Goal: Information Seeking & Learning: Learn about a topic

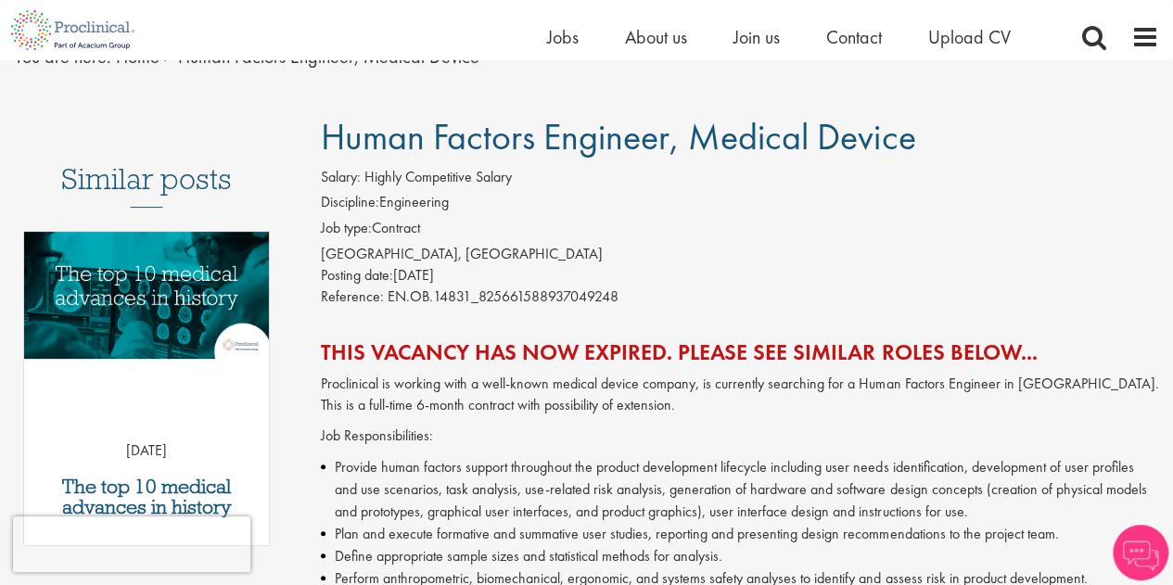
scroll to position [145, 0]
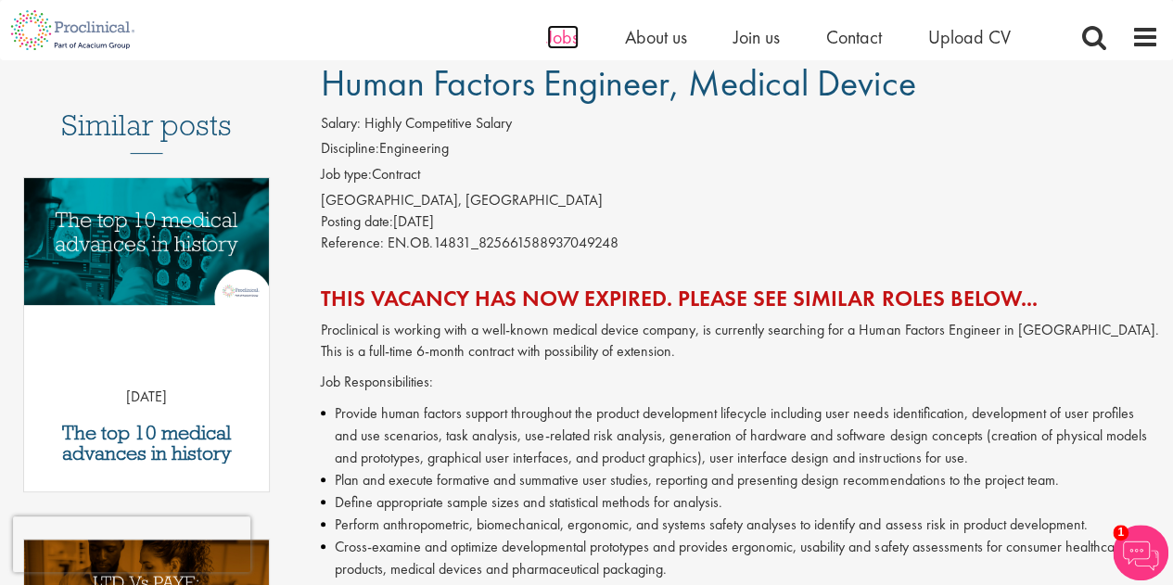
click at [560, 40] on span "Jobs" at bounding box center [563, 37] width 32 height 24
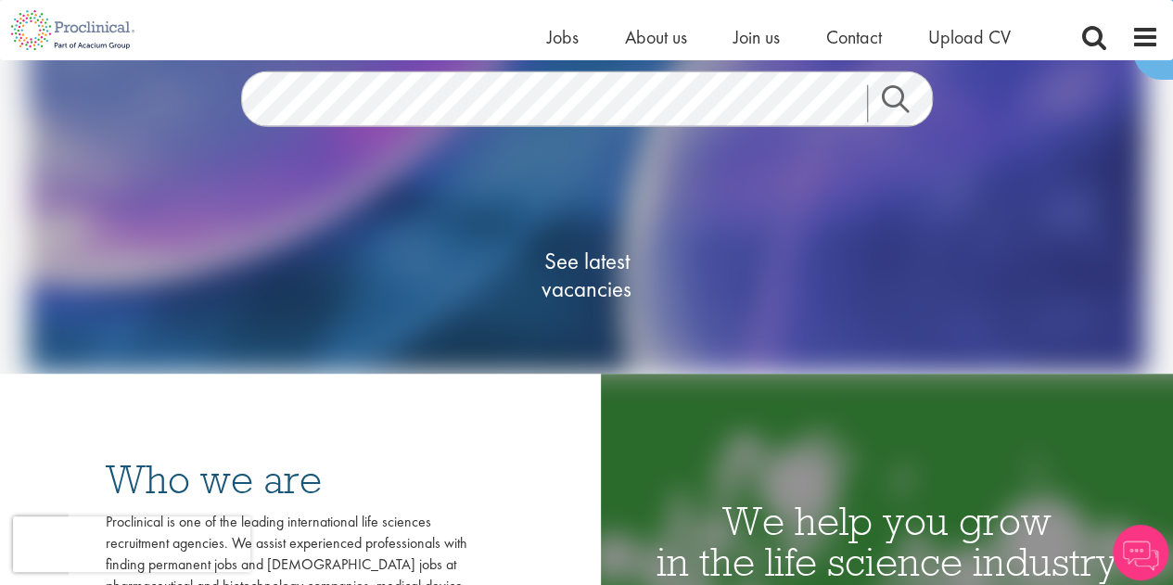
scroll to position [80, 0]
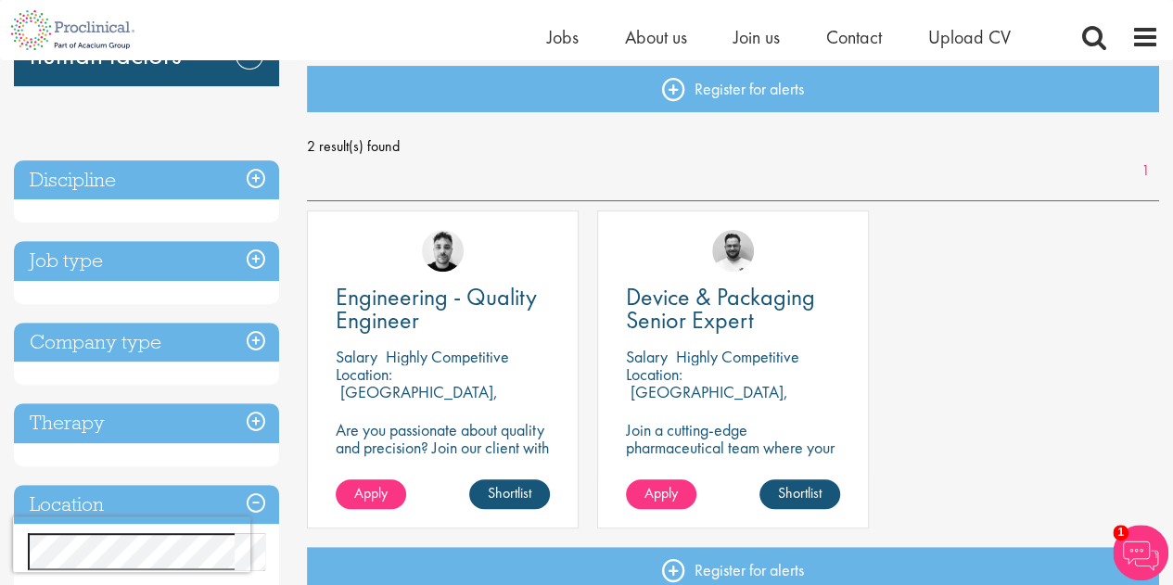
scroll to position [203, 0]
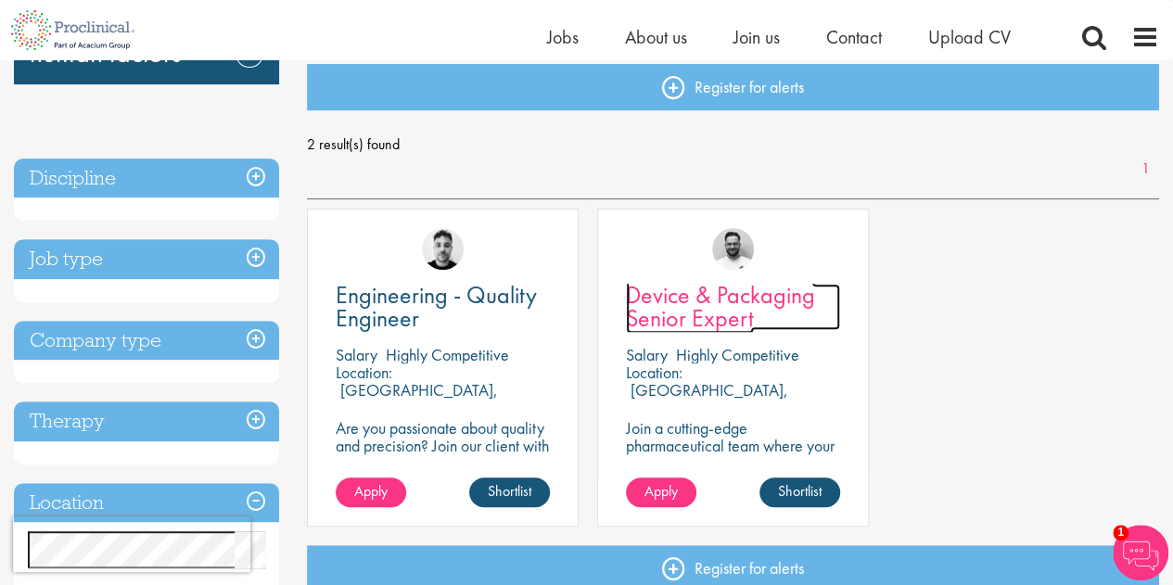
click at [769, 296] on span "Device & Packaging Senior Expert" at bounding box center [720, 306] width 189 height 55
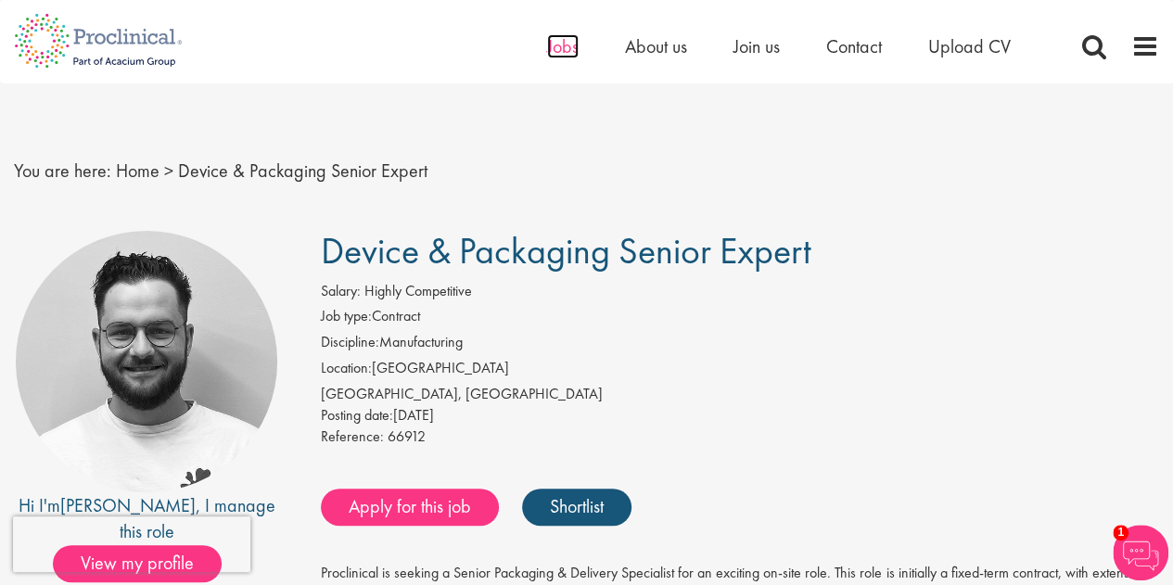
click at [556, 42] on span "Jobs" at bounding box center [563, 46] width 32 height 24
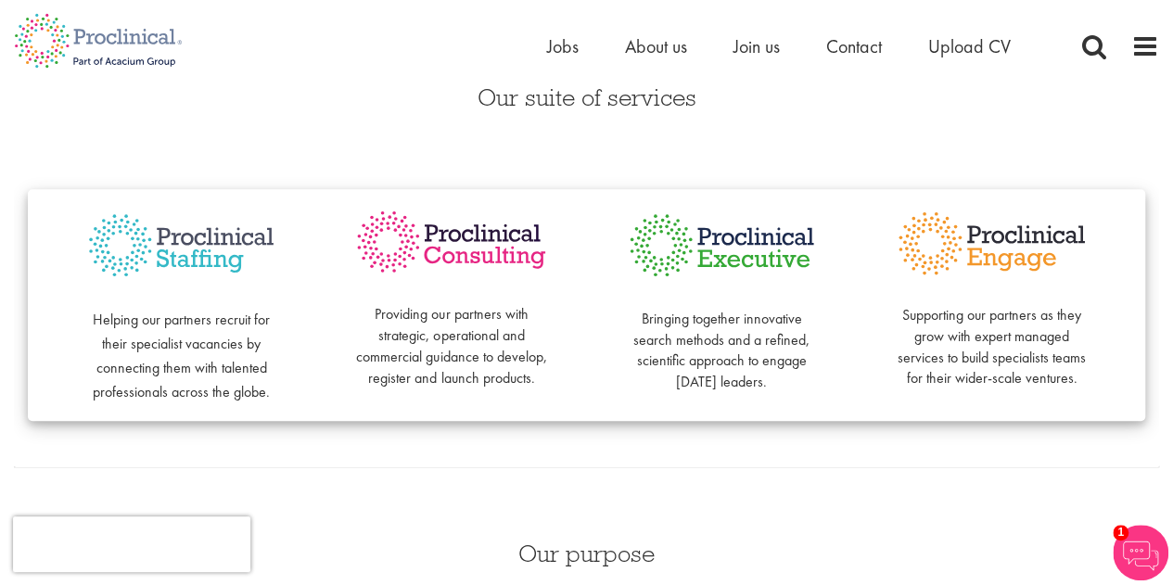
scroll to position [419, 0]
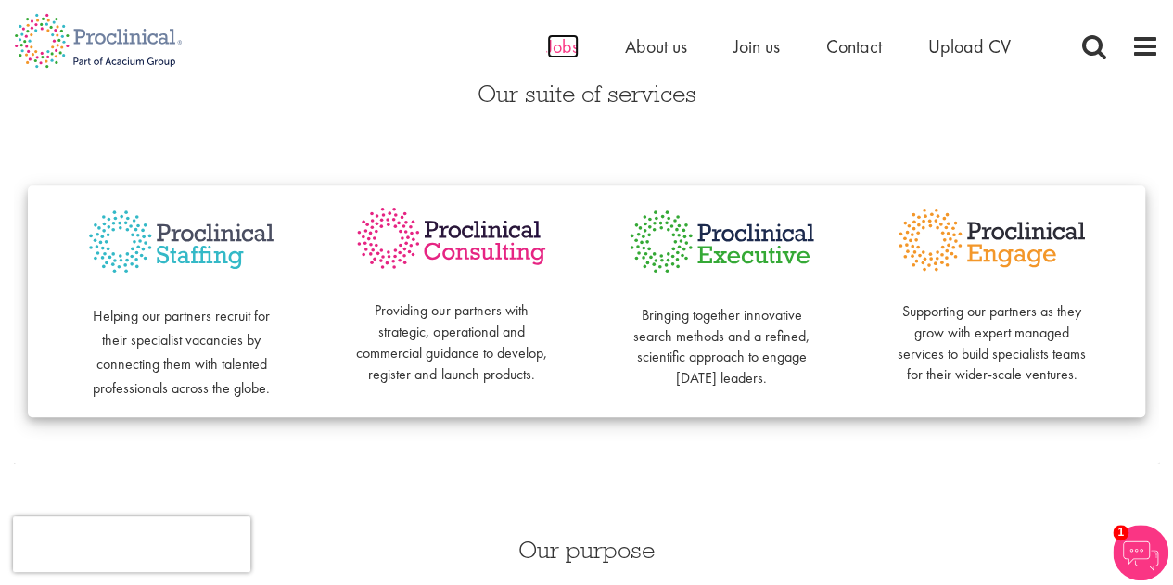
click at [571, 55] on span "Jobs" at bounding box center [563, 46] width 32 height 24
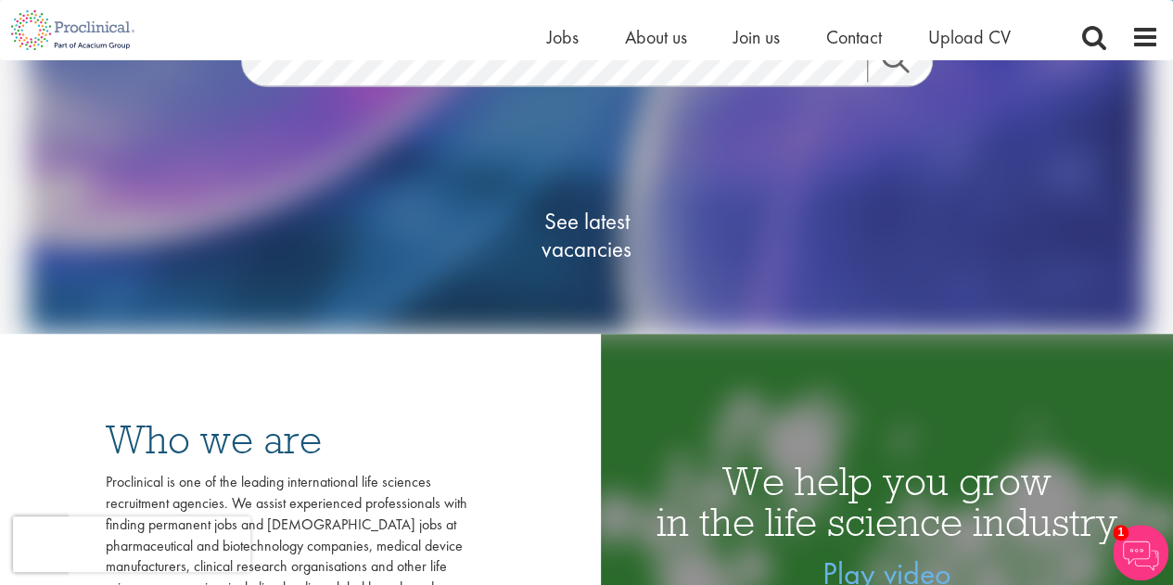
scroll to position [106, 0]
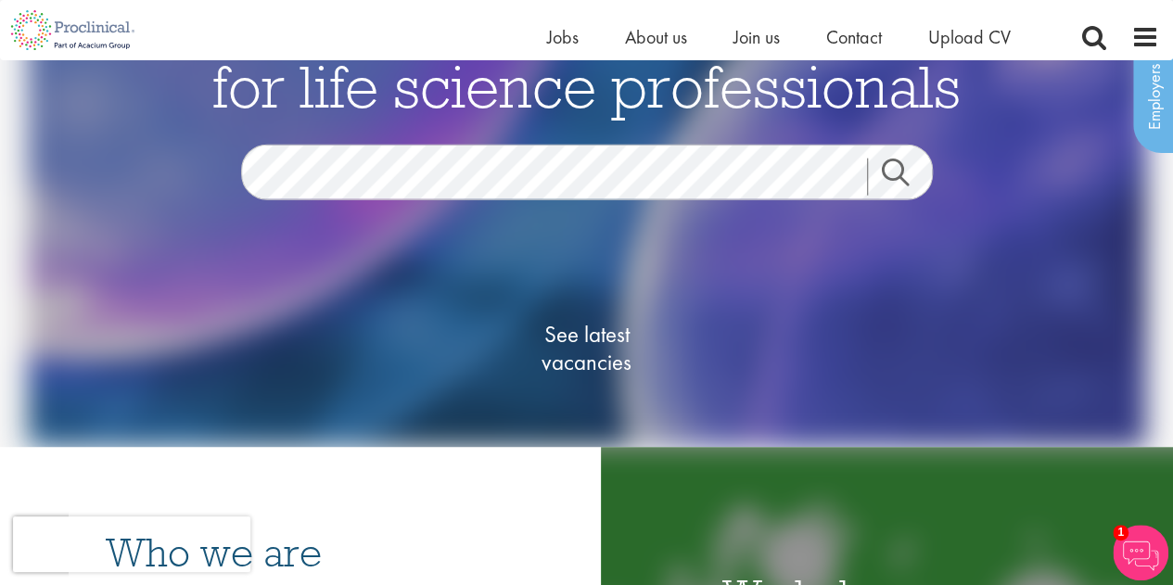
click at [405, 141] on div "Life-changing job opportunities for life science professionals Jobs Search See …" at bounding box center [586, 225] width 927 height 463
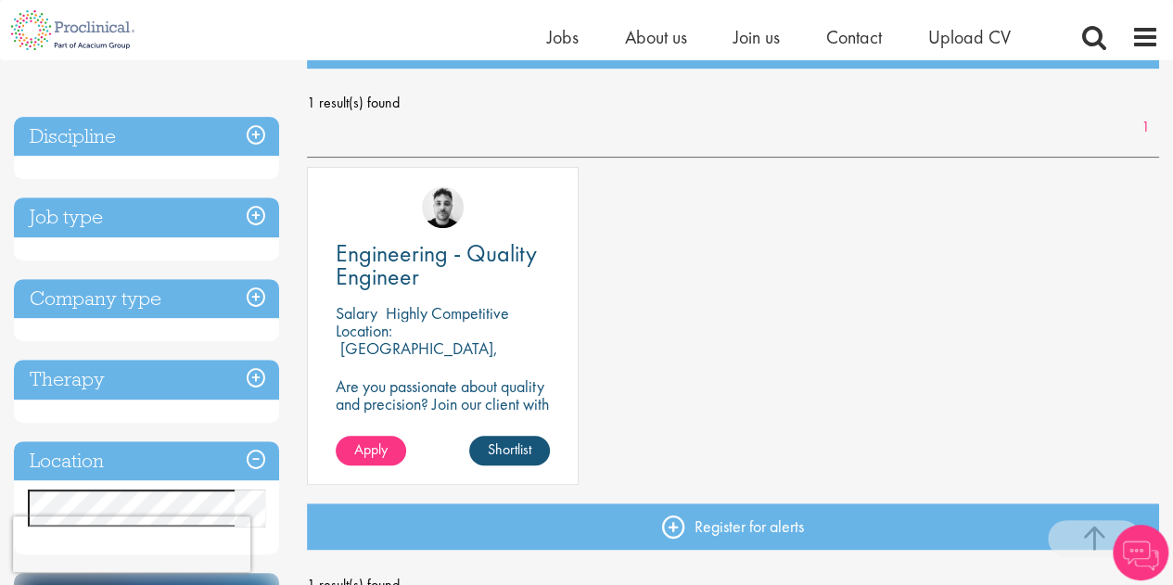
scroll to position [600, 0]
